Goal: Transaction & Acquisition: Book appointment/travel/reservation

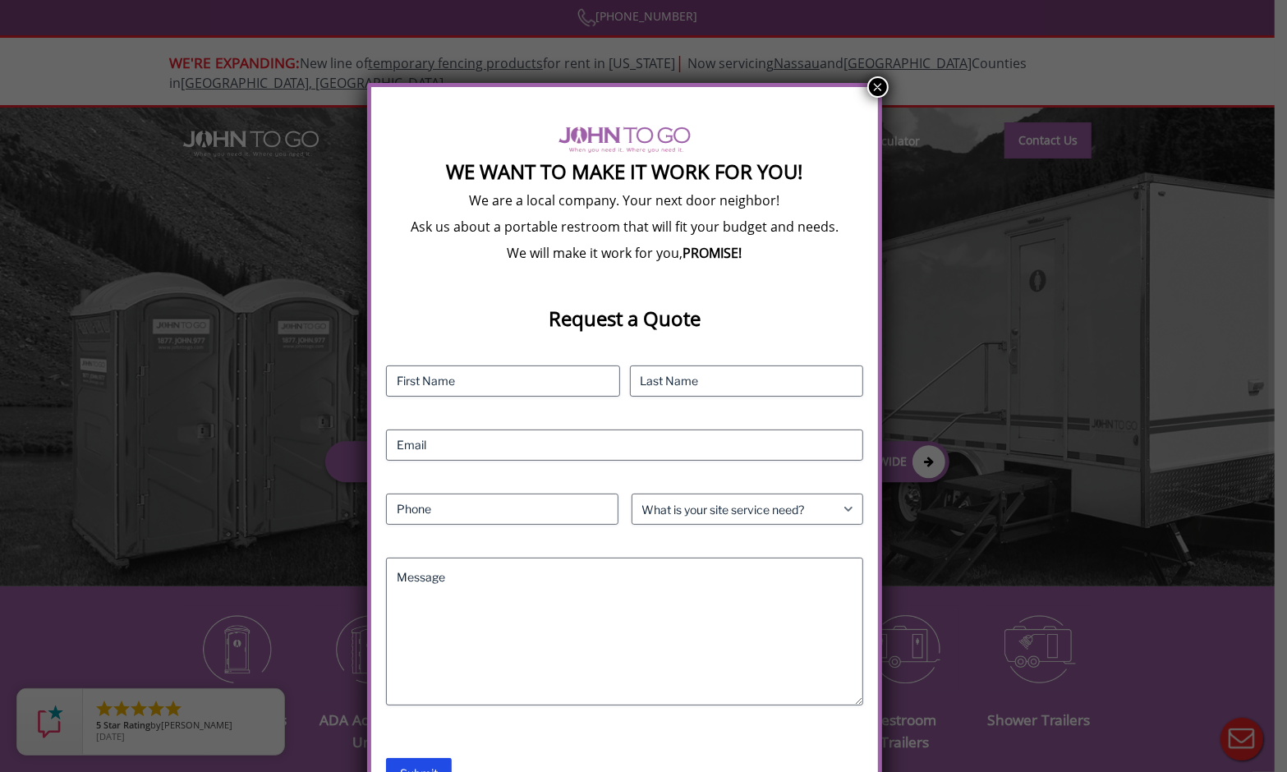
click at [874, 89] on button "×" at bounding box center [878, 86] width 21 height 21
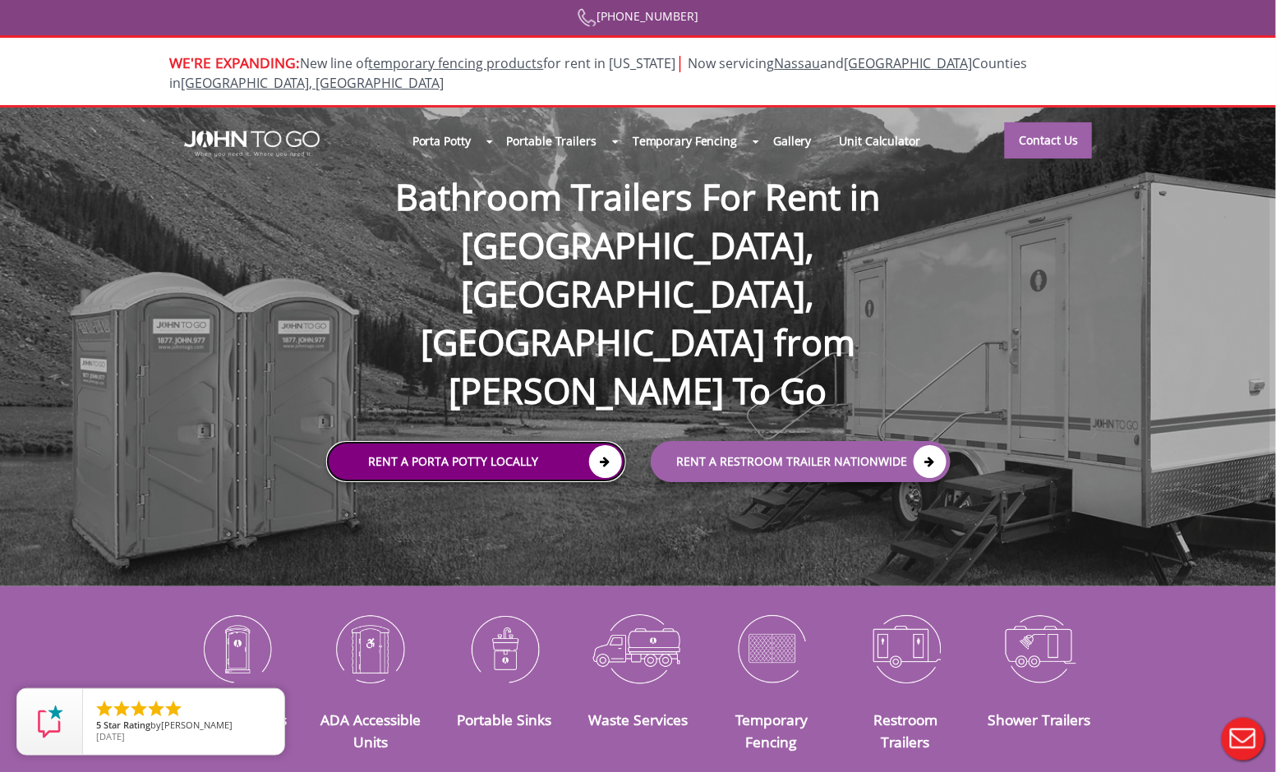
click at [526, 441] on link "Rent a Porta Potty Locally" at bounding box center [476, 461] width 300 height 41
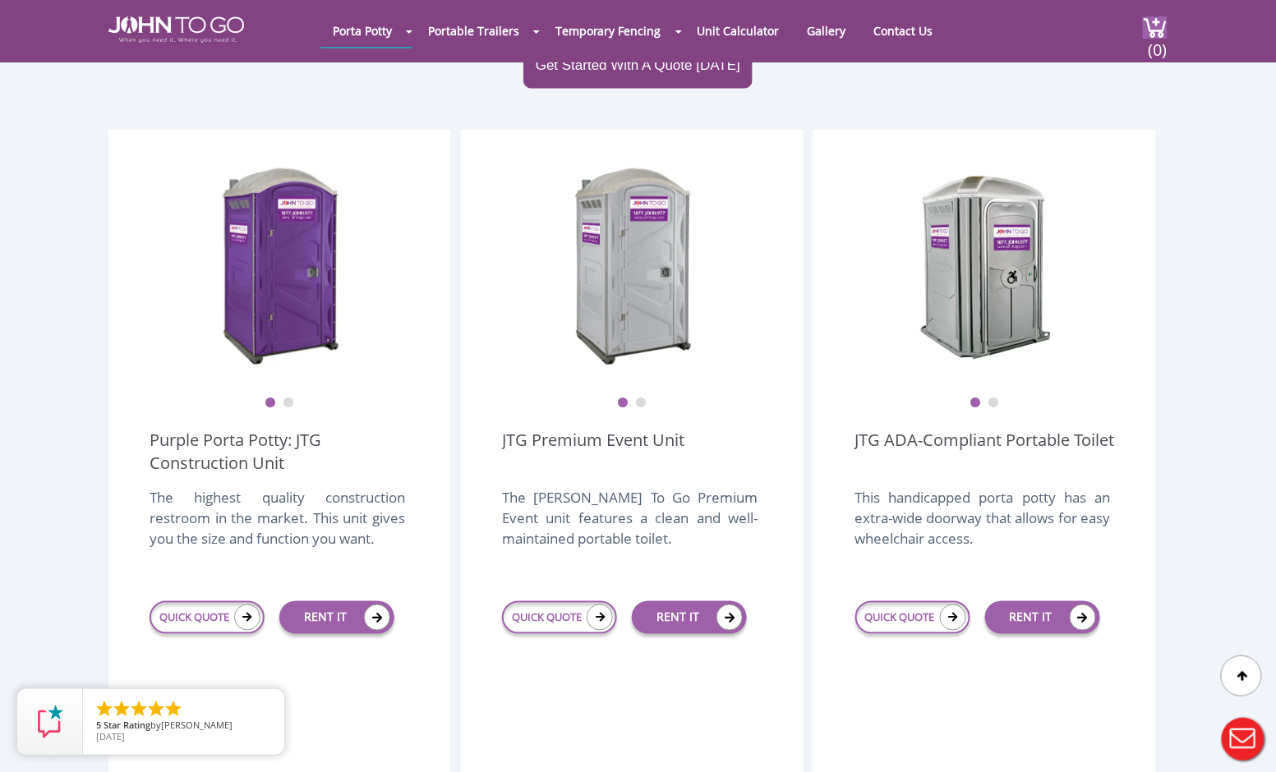
scroll to position [404, 0]
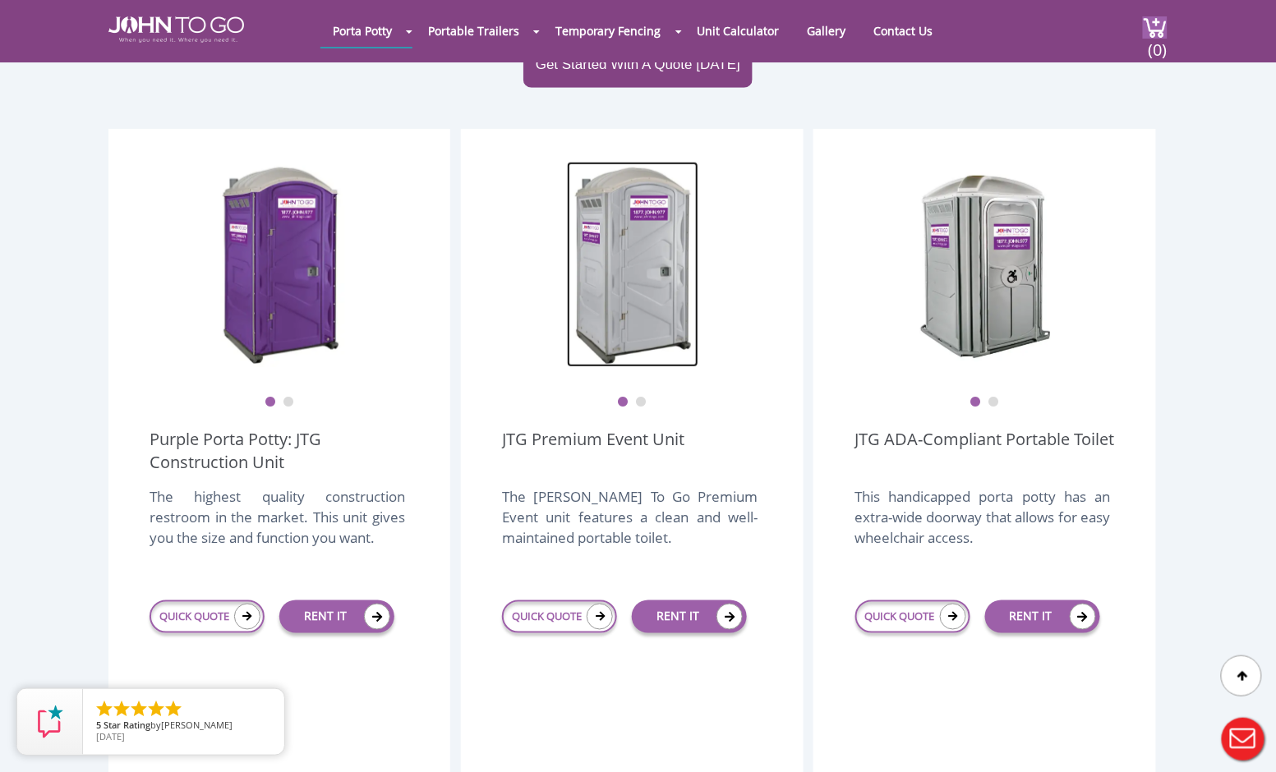
click at [628, 260] on img at bounding box center [632, 264] width 131 height 205
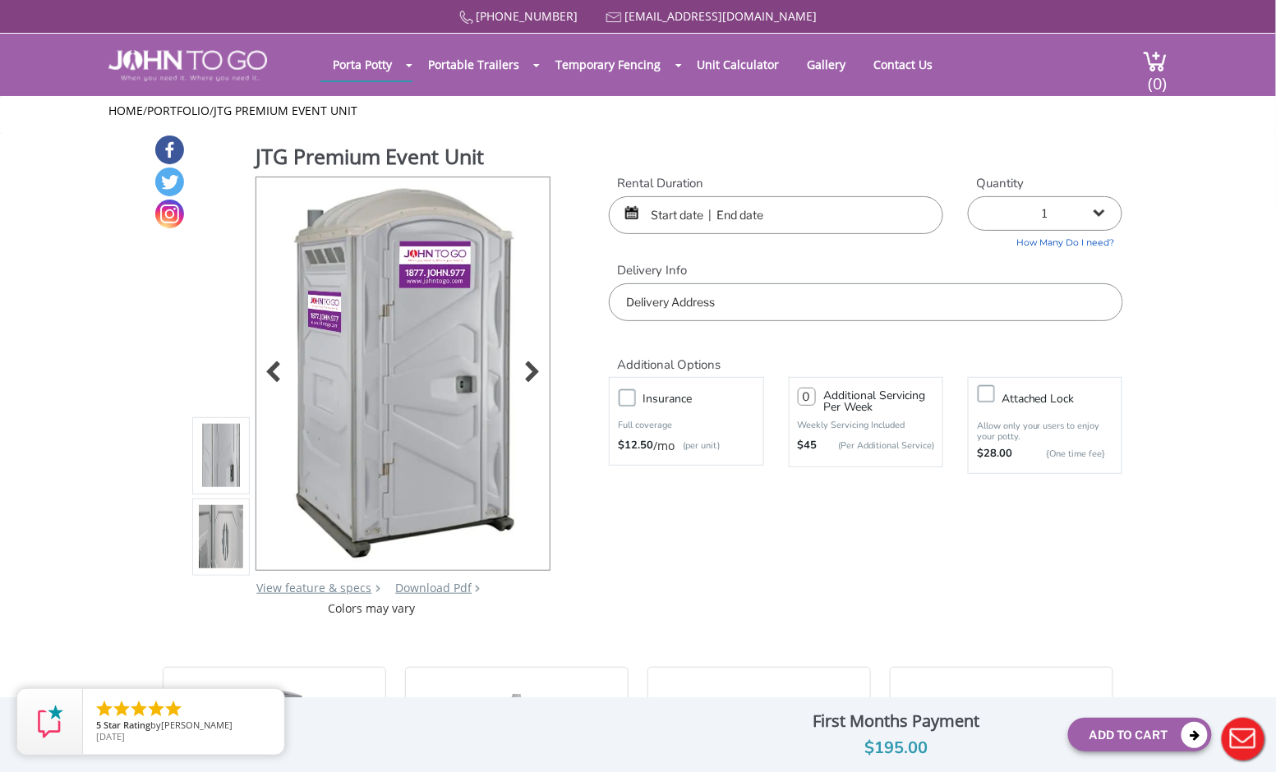
click at [431, 309] on img at bounding box center [404, 370] width 250 height 387
click at [526, 368] on div at bounding box center [528, 373] width 23 height 23
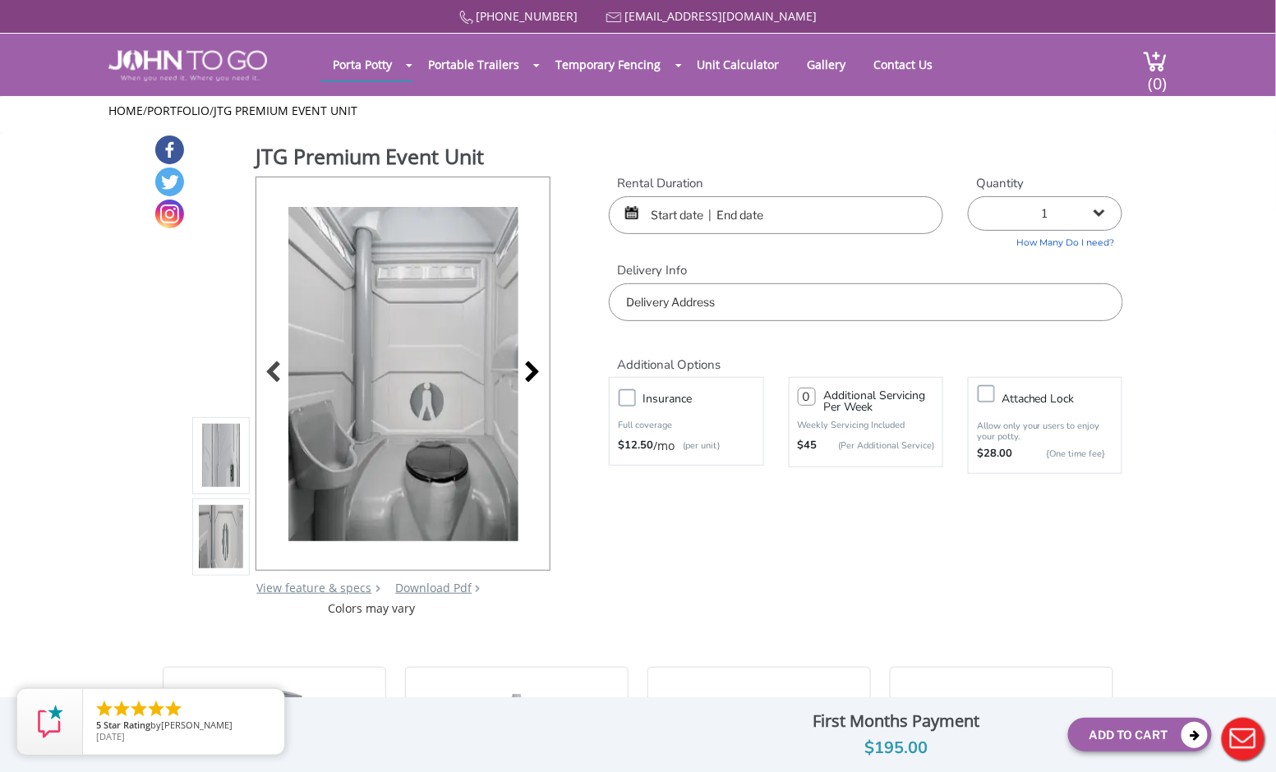
click at [526, 368] on div at bounding box center [528, 373] width 23 height 23
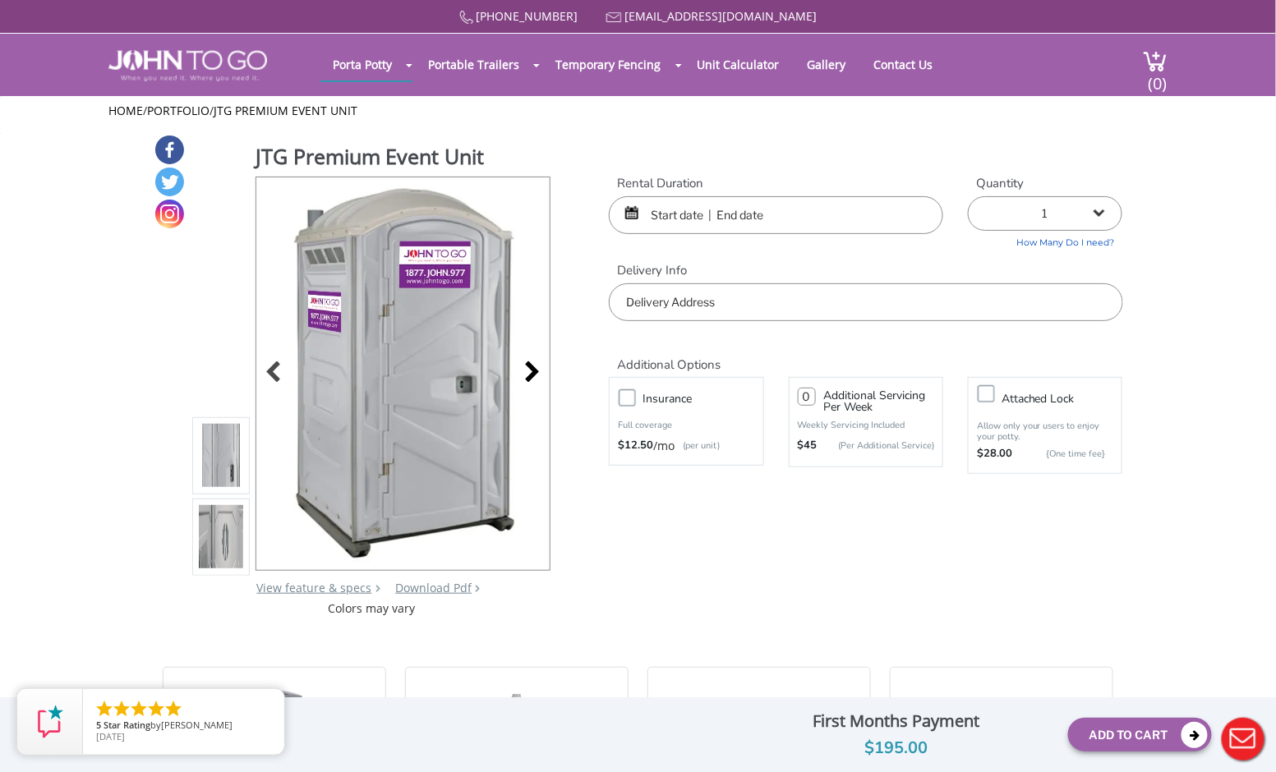
click at [526, 368] on div at bounding box center [528, 373] width 23 height 23
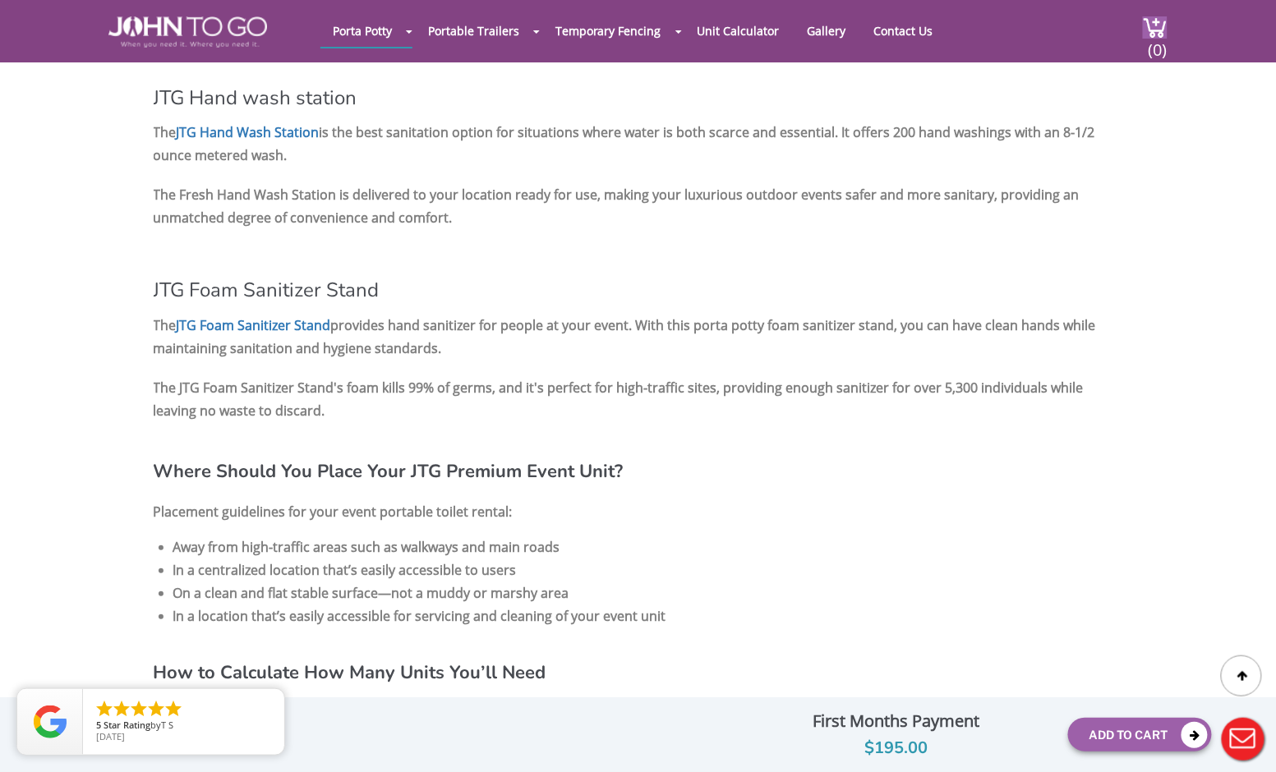
scroll to position [1769, 0]
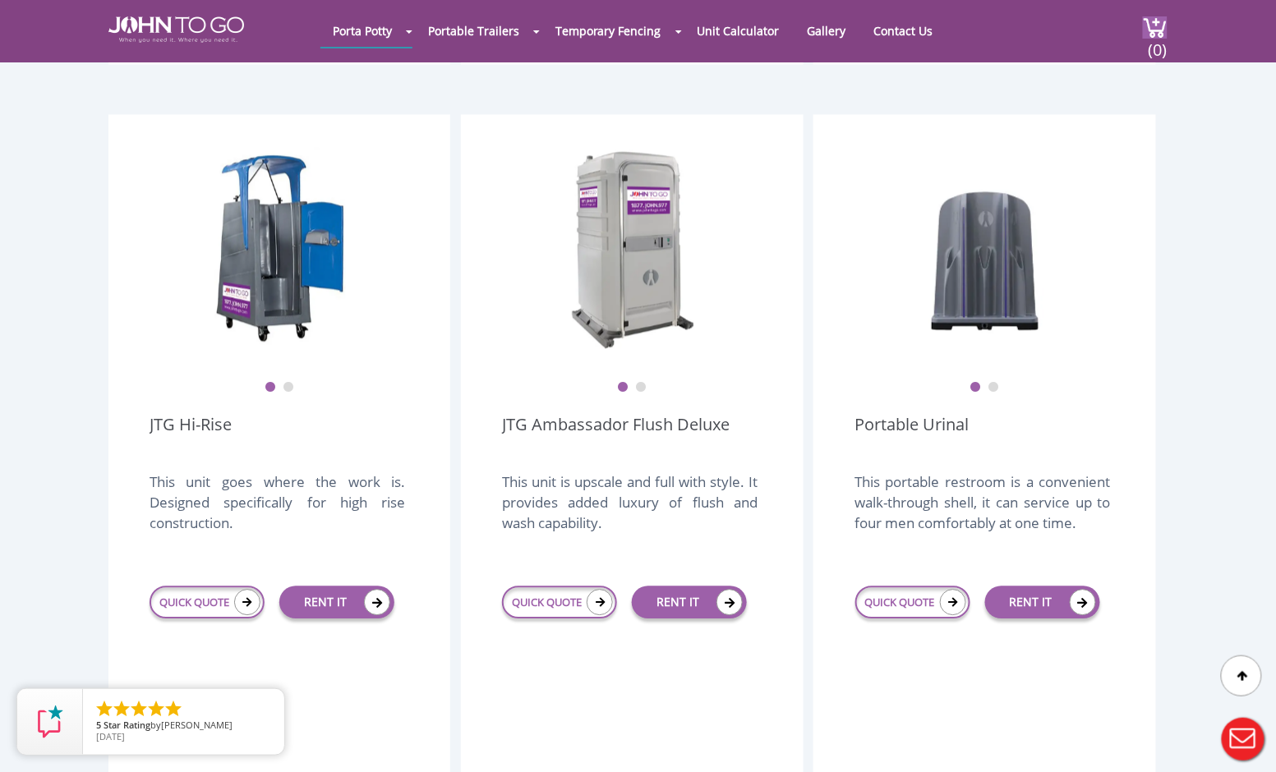
scroll to position [1159, 0]
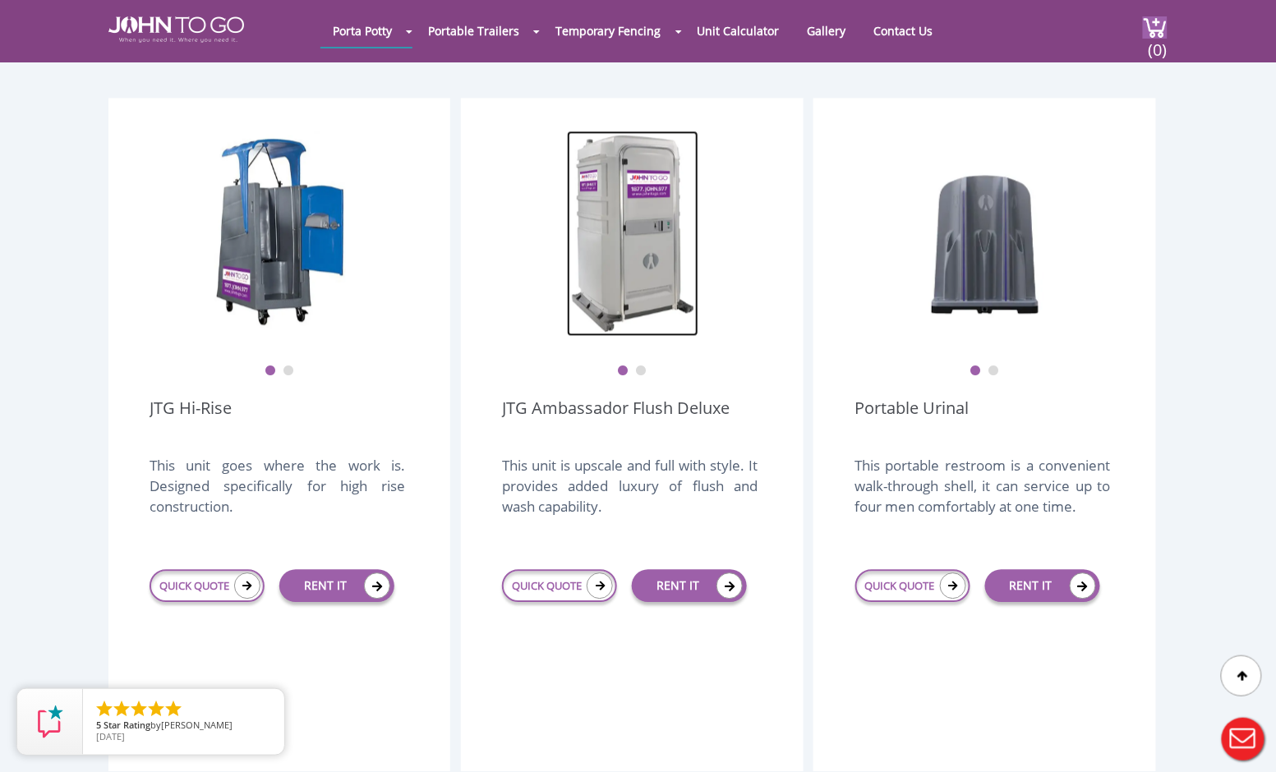
click at [651, 158] on img at bounding box center [632, 233] width 131 height 205
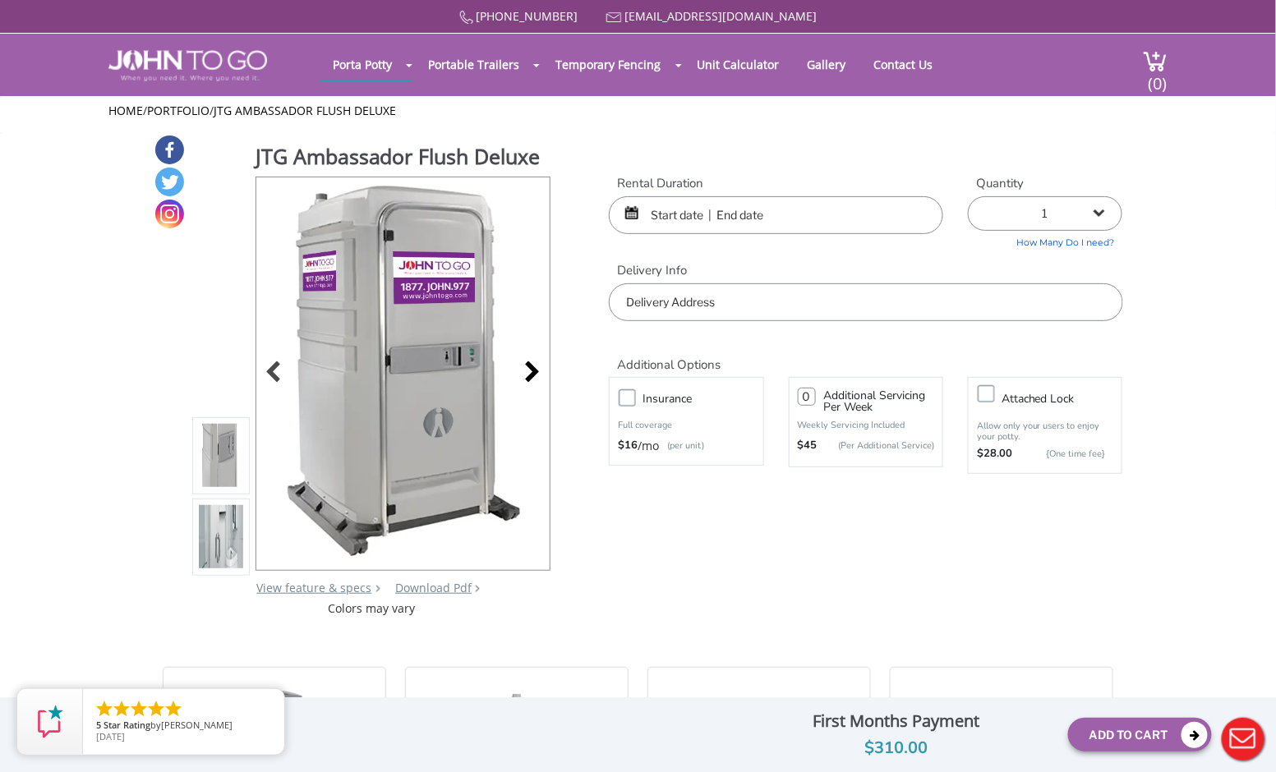
click at [528, 362] on div at bounding box center [528, 373] width 23 height 23
